Goal: Use online tool/utility: Utilize a website feature to perform a specific function

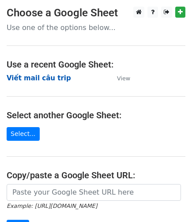
click at [50, 75] on strong "Viết mail câu trip" at bounding box center [39, 78] width 64 height 8
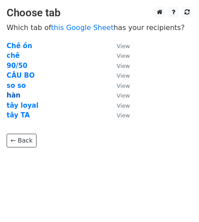
click at [13, 95] on strong "hàn" at bounding box center [14, 95] width 14 height 8
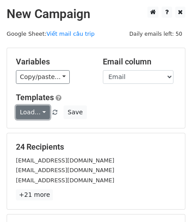
click at [37, 113] on link "Load..." at bounding box center [33, 112] width 34 height 14
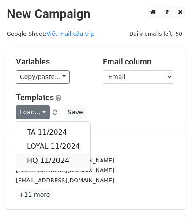
click at [40, 158] on link "HQ 11/2024" at bounding box center [53, 161] width 74 height 14
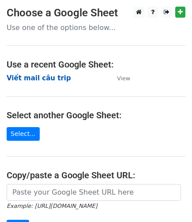
click at [46, 77] on strong "Viết mail câu trip" at bounding box center [39, 78] width 64 height 8
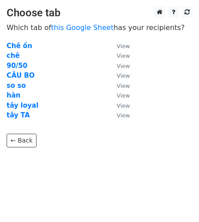
drag, startPoint x: 25, startPoint y: 104, endPoint x: 36, endPoint y: 105, distance: 11.1
click at [25, 105] on strong "tây loyal" at bounding box center [23, 105] width 32 height 8
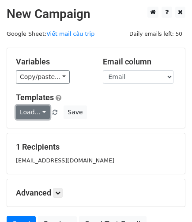
click at [34, 113] on link "Load..." at bounding box center [33, 112] width 34 height 14
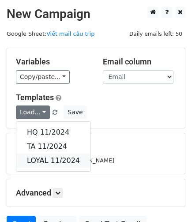
click at [61, 160] on link "LOYAL 11/2024" at bounding box center [53, 161] width 74 height 14
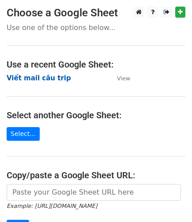
click at [30, 79] on strong "Viết mail câu trip" at bounding box center [39, 78] width 64 height 8
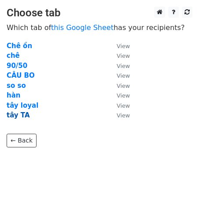
click at [20, 115] on strong "tây TA" at bounding box center [18, 115] width 23 height 8
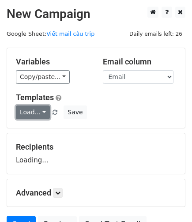
click at [42, 109] on link "Load..." at bounding box center [33, 112] width 34 height 14
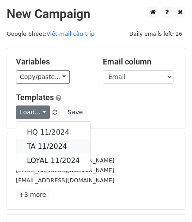
drag, startPoint x: 36, startPoint y: 150, endPoint x: 38, endPoint y: 144, distance: 5.9
click at [35, 145] on link "TA 11/2024" at bounding box center [53, 146] width 74 height 14
